Goal: Navigation & Orientation: Find specific page/section

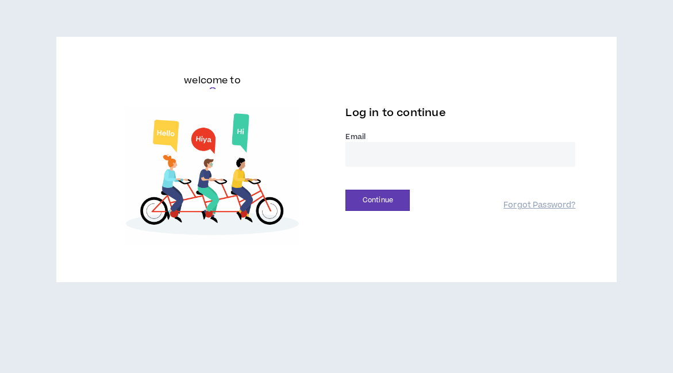
click at [360, 153] on input "email" at bounding box center [460, 154] width 230 height 25
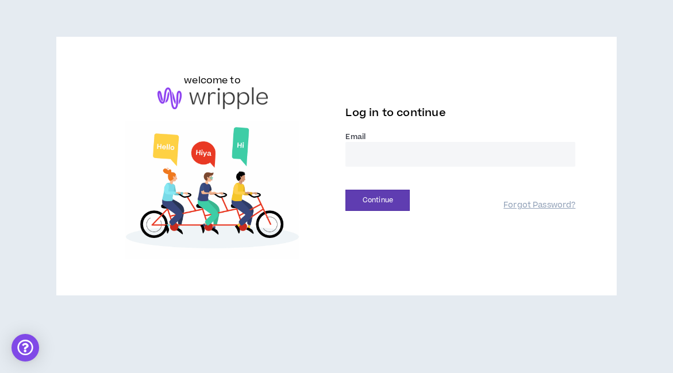
type input "**********"
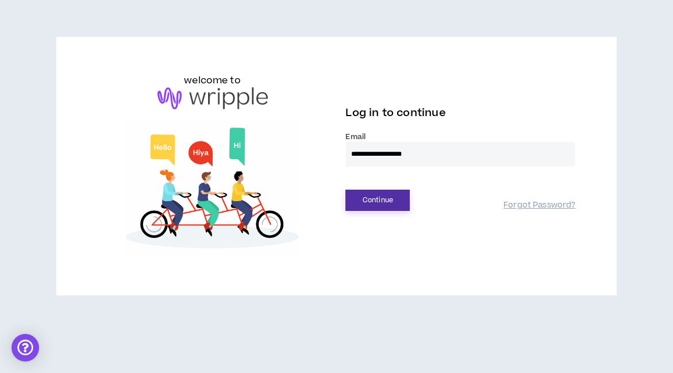
click at [369, 204] on button "Continue" at bounding box center [377, 200] width 64 height 21
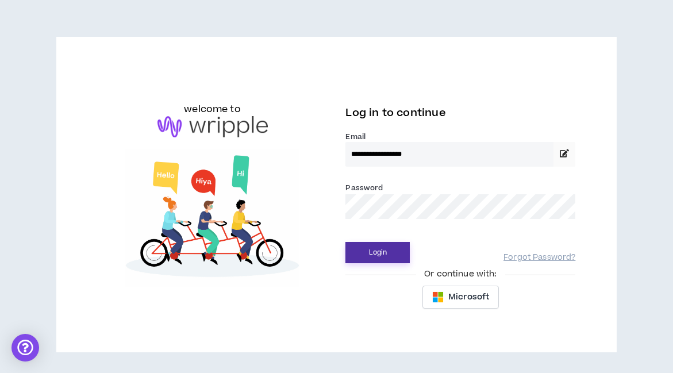
click at [375, 247] on button "Login" at bounding box center [377, 252] width 64 height 21
click at [390, 253] on button "Login" at bounding box center [377, 252] width 64 height 21
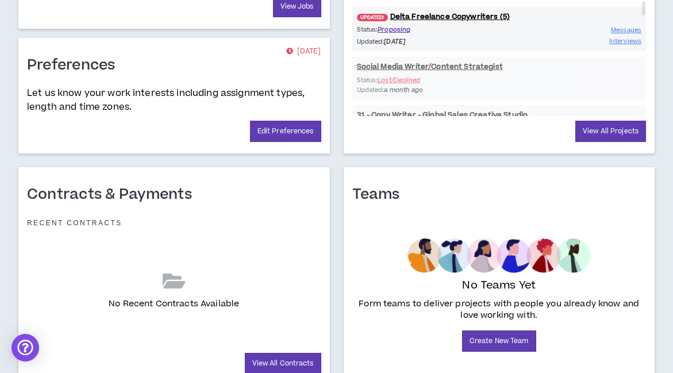
scroll to position [613, 0]
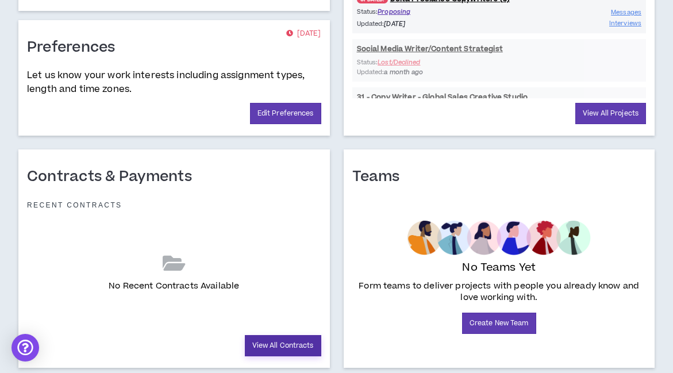
click at [290, 335] on link "View All Contracts" at bounding box center [283, 345] width 76 height 21
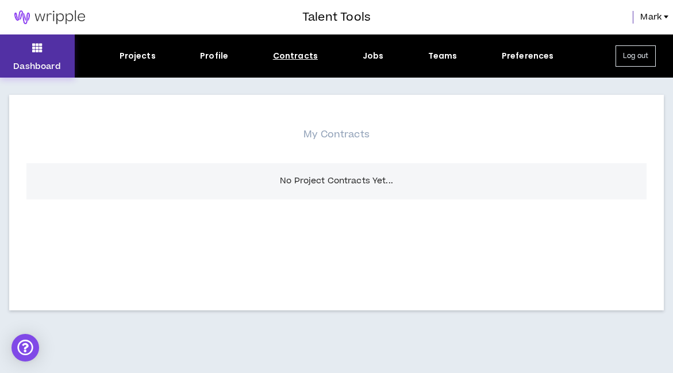
click at [38, 49] on icon at bounding box center [37, 48] width 10 height 16
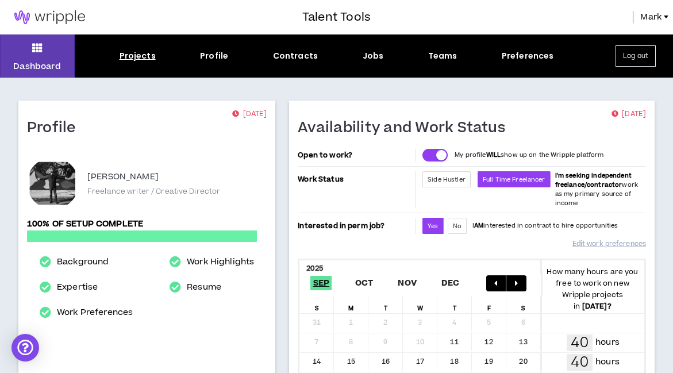
click at [148, 59] on div "Projects" at bounding box center [138, 56] width 36 height 12
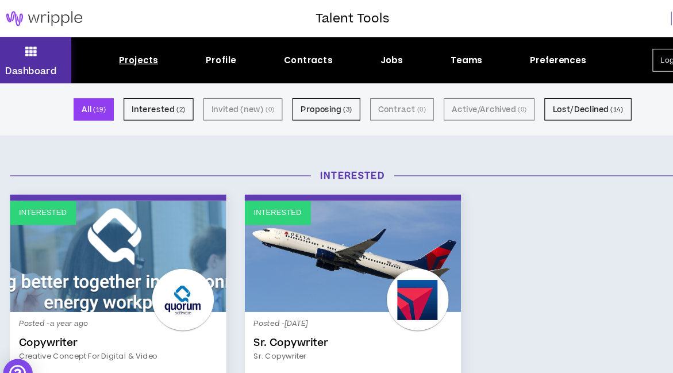
click at [33, 52] on icon at bounding box center [37, 48] width 10 height 16
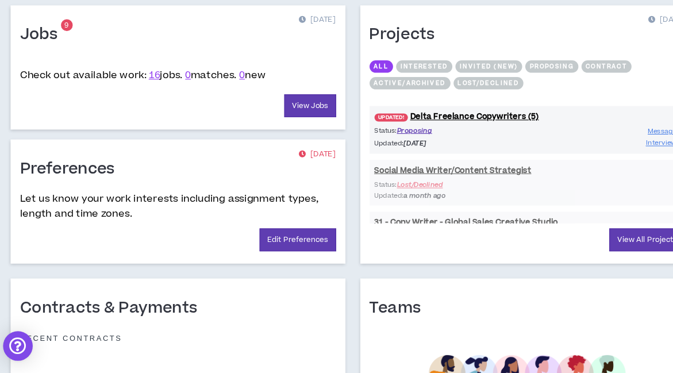
scroll to position [486, 0]
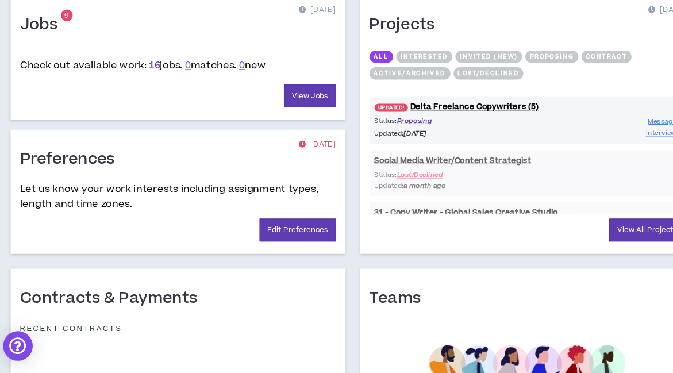
click at [153, 80] on link "16" at bounding box center [152, 86] width 10 height 13
